Goal: Information Seeking & Learning: Learn about a topic

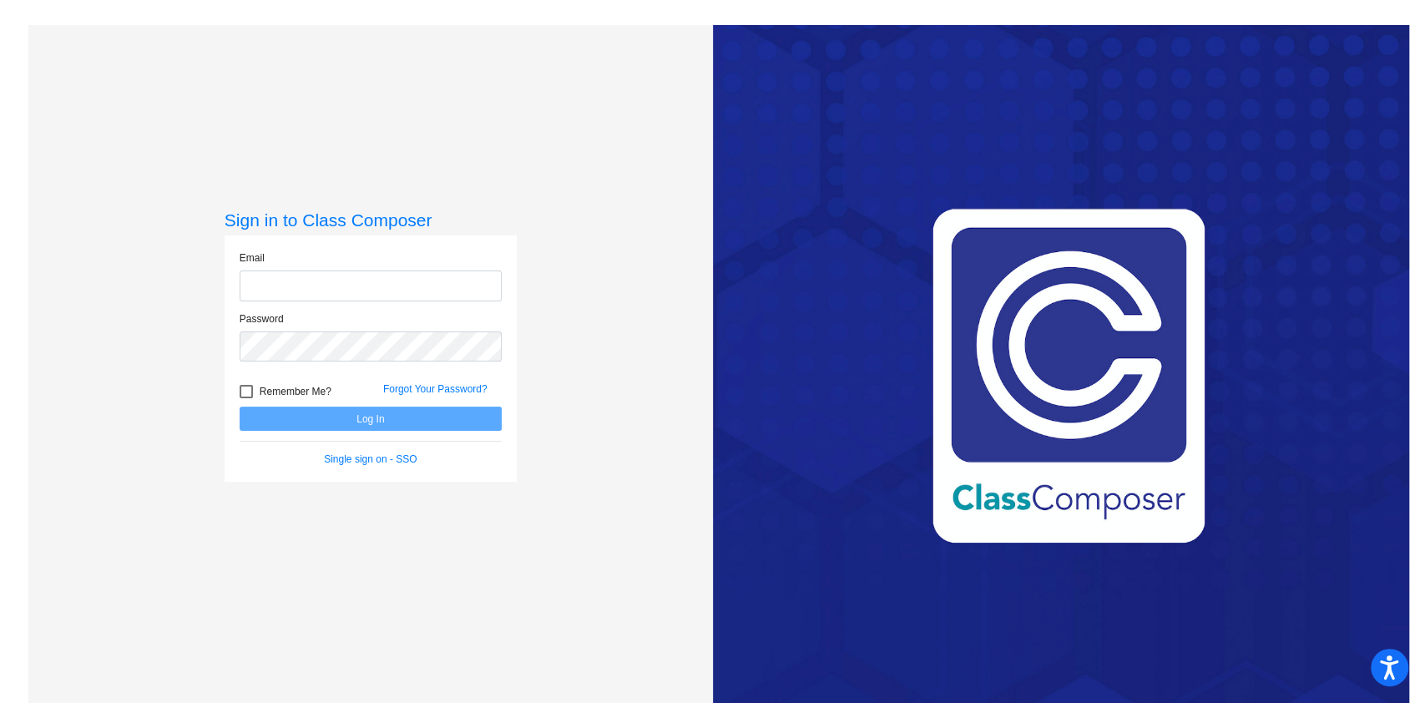
type input "[EMAIL_ADDRESS][DOMAIN_NAME]"
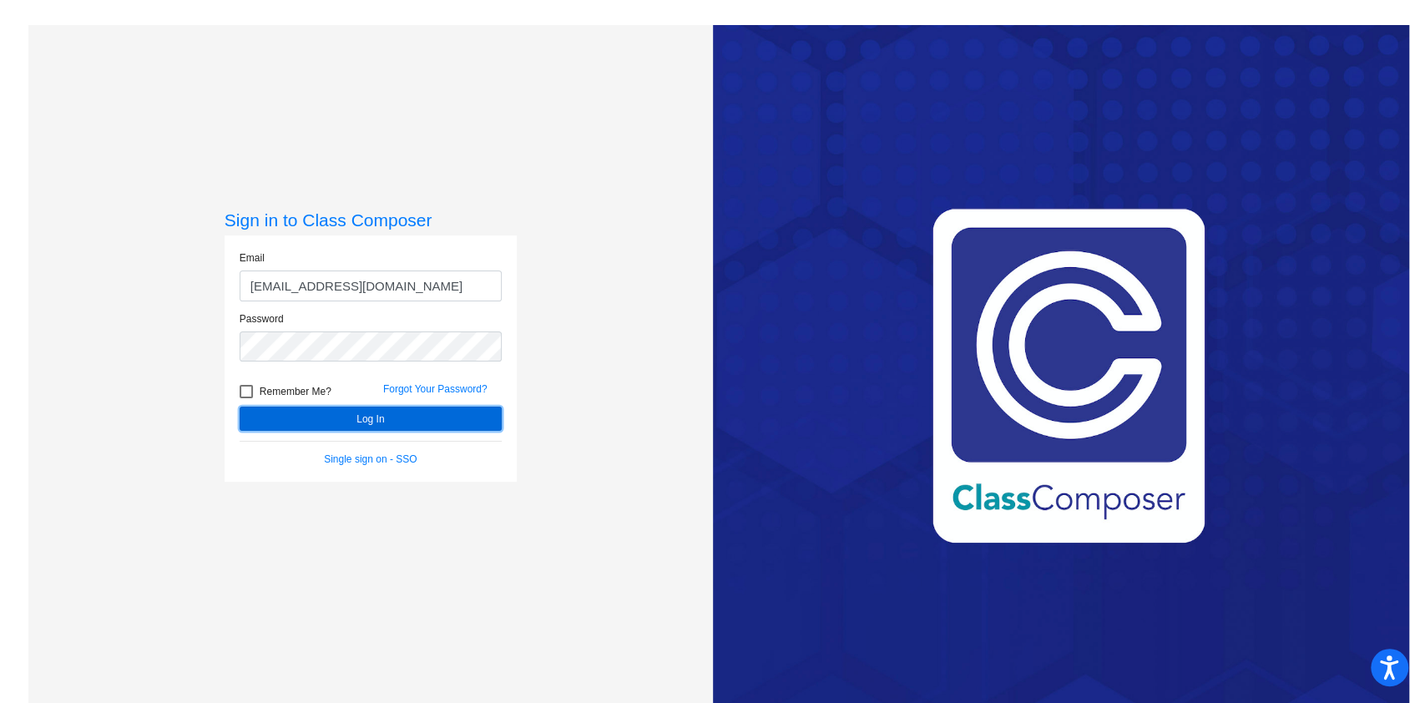
click at [362, 417] on button "Log In" at bounding box center [371, 419] width 262 height 24
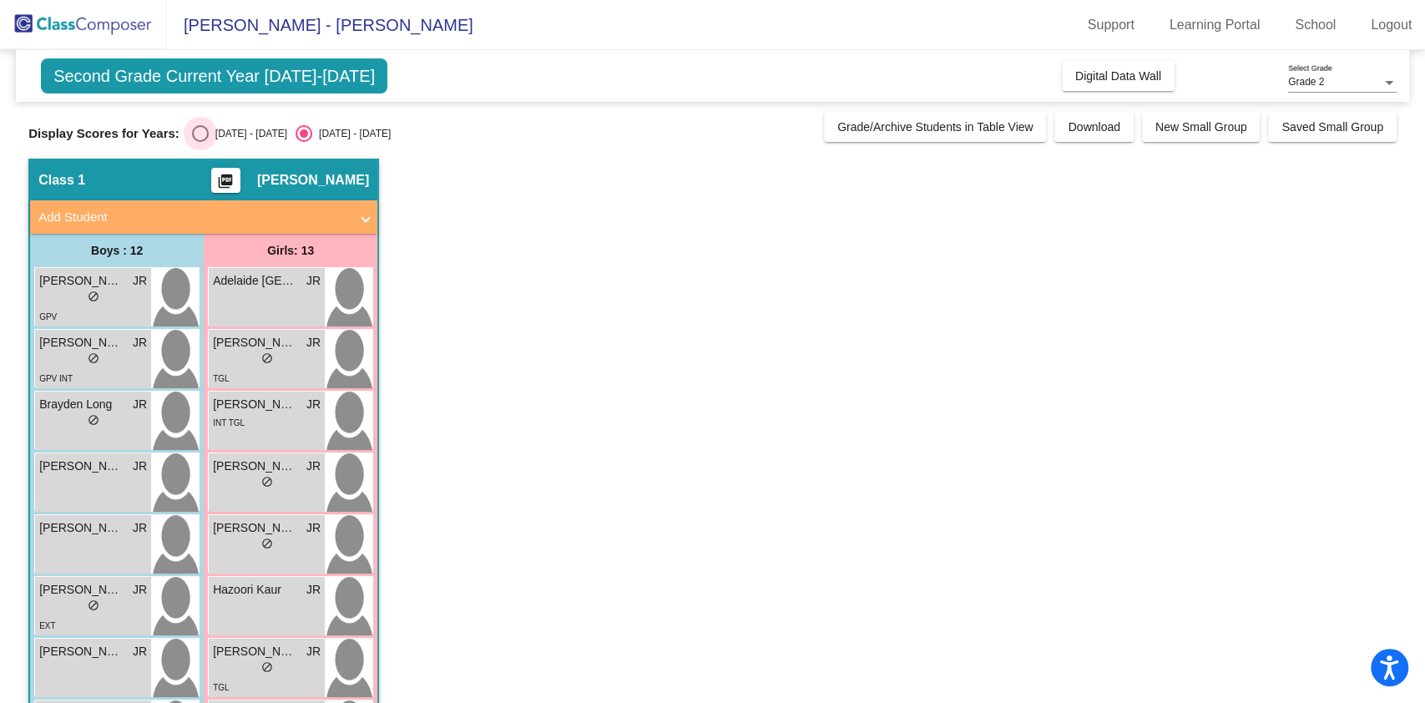
click at [202, 137] on div "Select an option" at bounding box center [200, 133] width 17 height 17
click at [200, 142] on input "[DATE] - [DATE]" at bounding box center [200, 142] width 1 height 1
radio input "true"
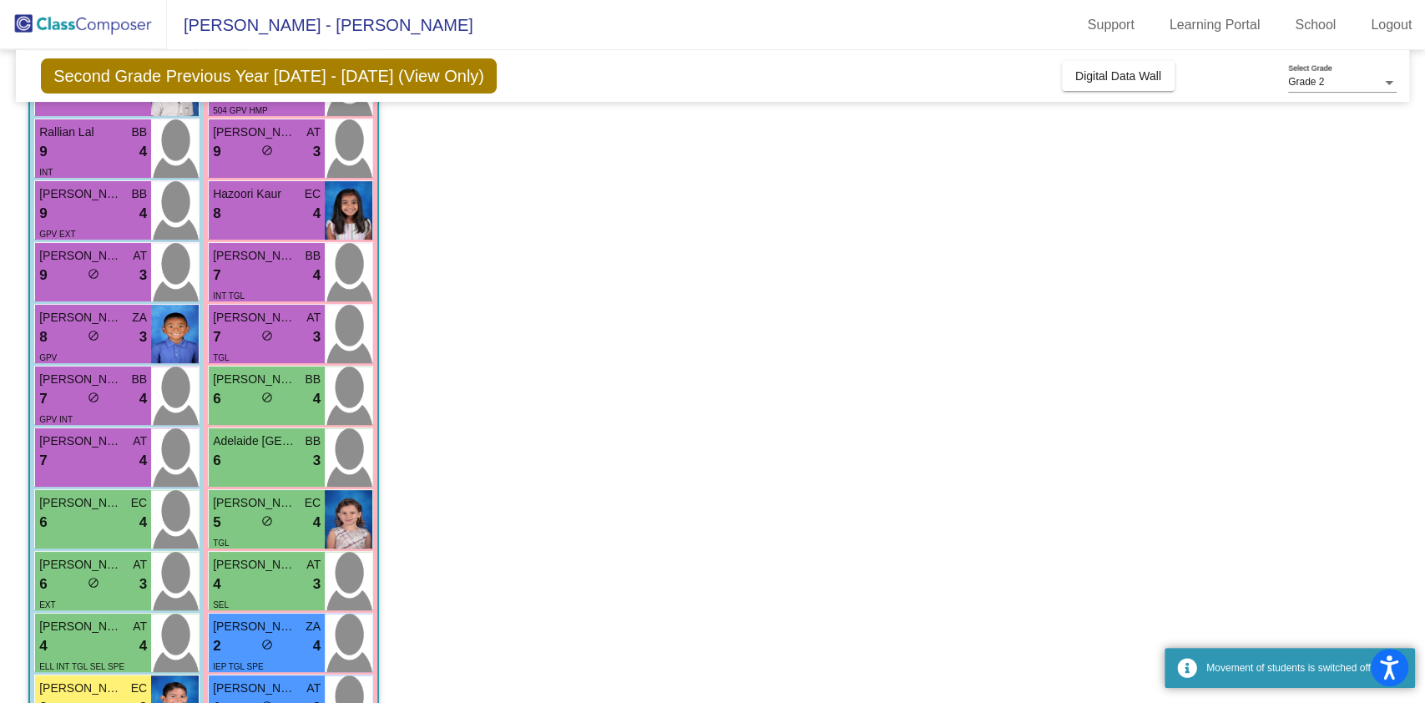
scroll to position [393, 0]
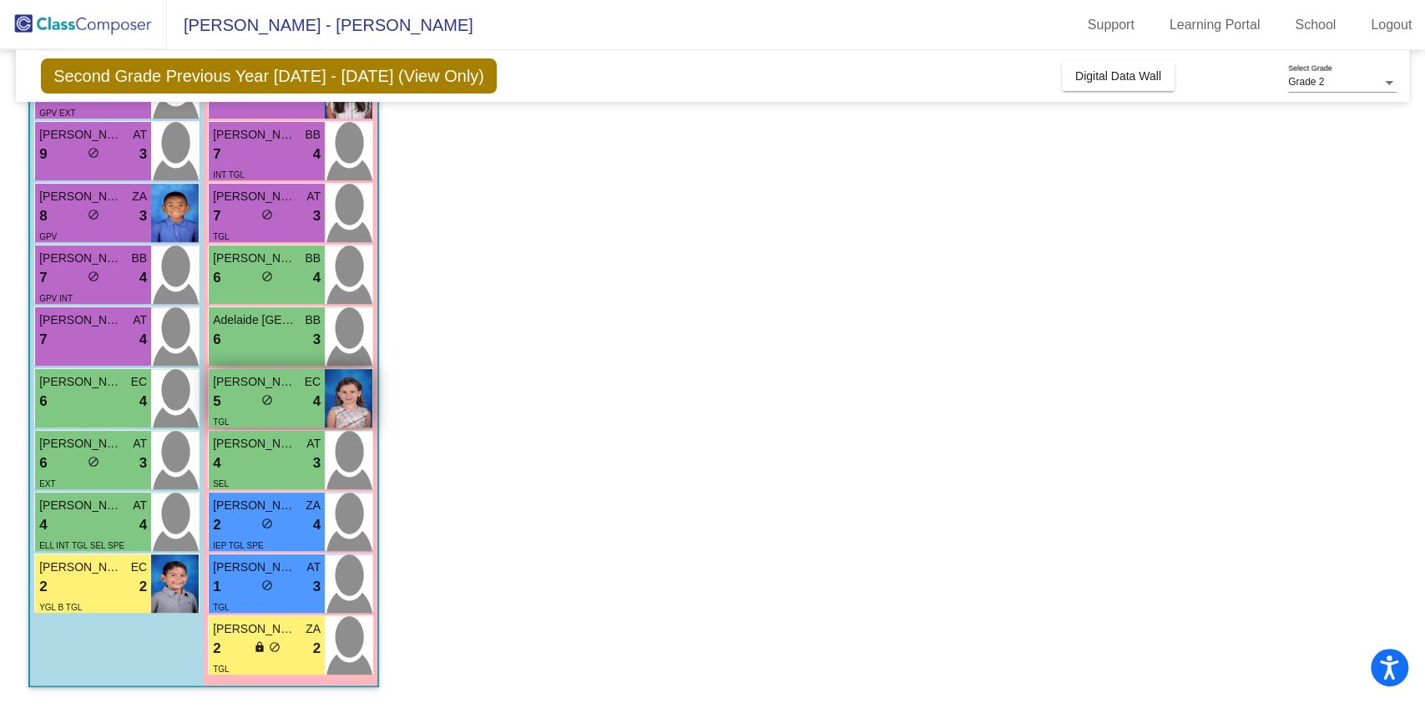
click at [250, 425] on div "TGL" at bounding box center [267, 421] width 108 height 18
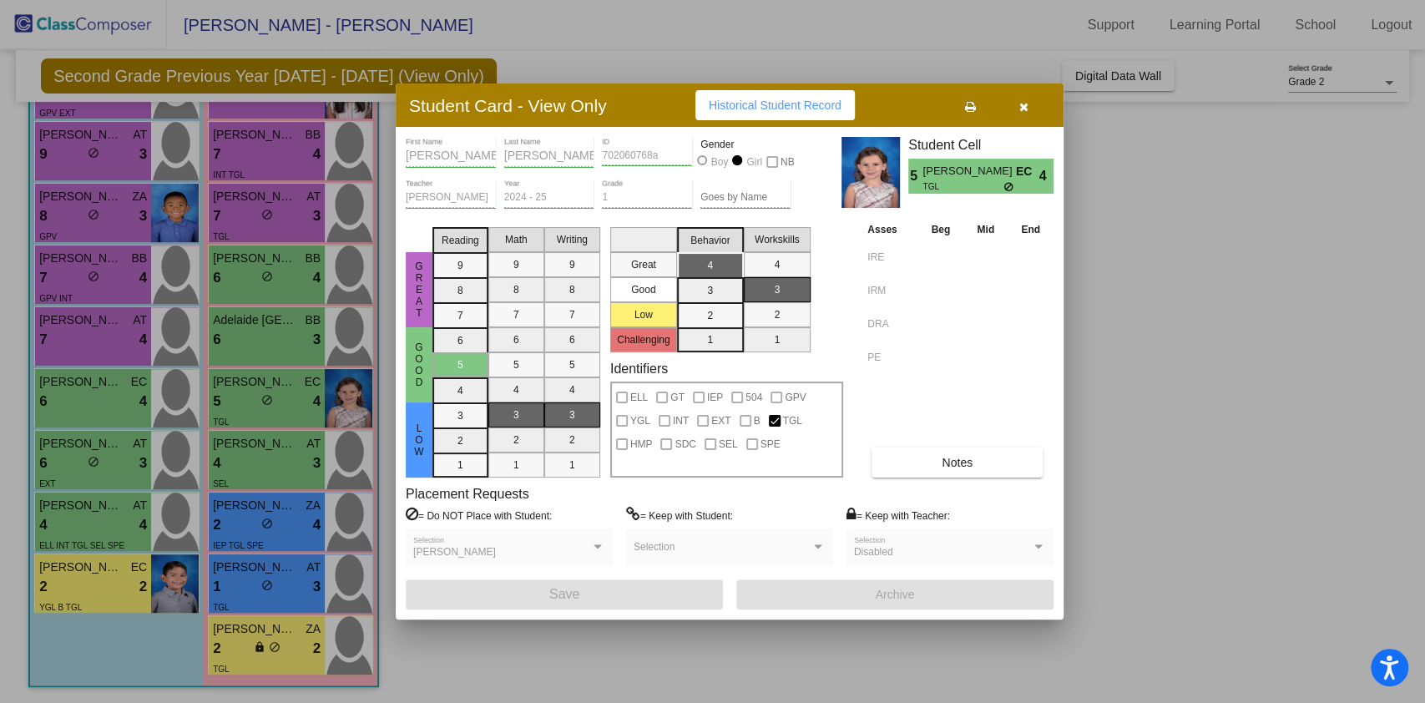
click at [797, 105] on span "Historical Student Record" at bounding box center [775, 105] width 133 height 13
click at [959, 465] on span "Notes" at bounding box center [957, 462] width 31 height 13
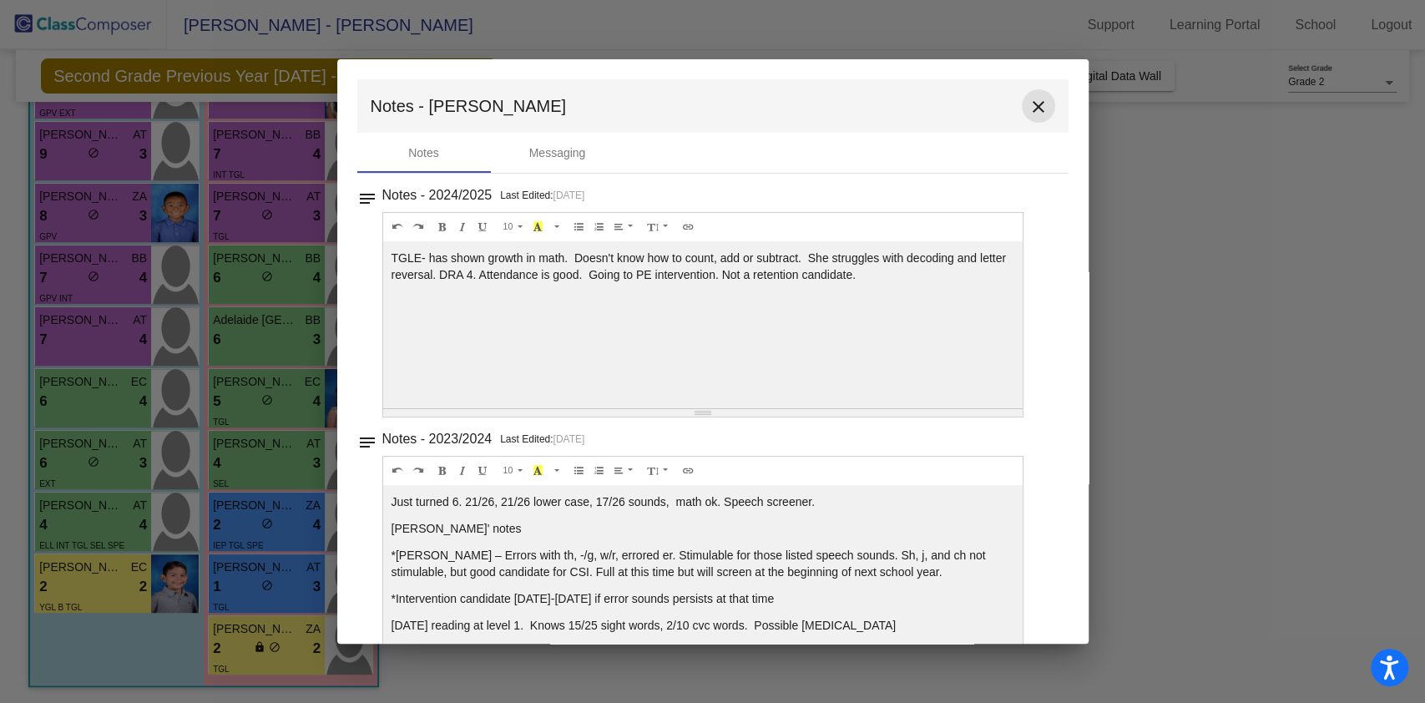
click at [1036, 104] on mat-icon "close" at bounding box center [1039, 107] width 20 height 20
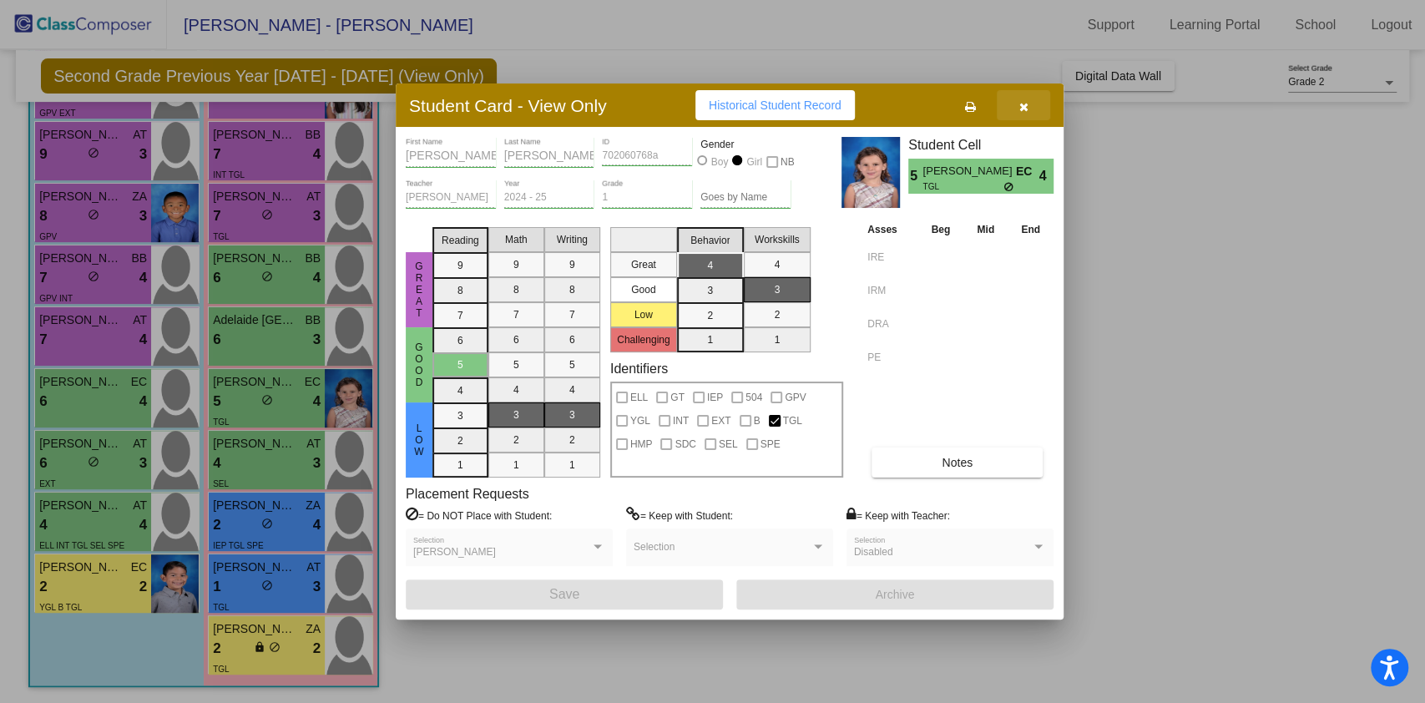
click at [1027, 104] on icon "button" at bounding box center [1023, 107] width 9 height 12
